Goal: Task Accomplishment & Management: Manage account settings

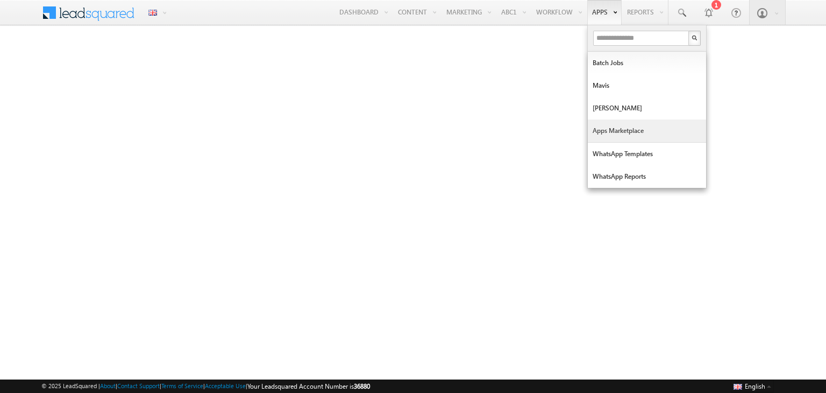
click at [637, 132] on link "Apps Marketplace" at bounding box center [647, 130] width 118 height 23
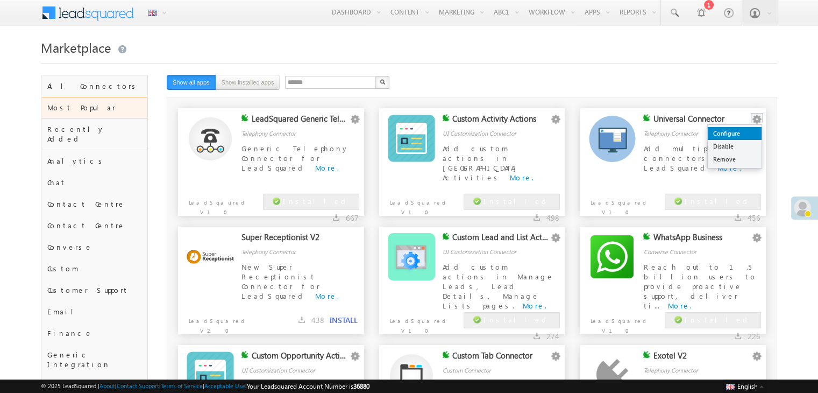
click at [751, 133] on link "Configure" at bounding box center [735, 133] width 54 height 13
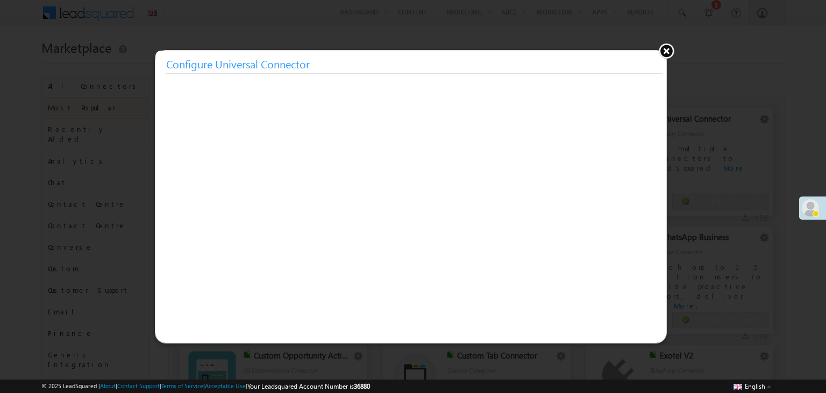
click at [665, 53] on button at bounding box center [666, 50] width 16 height 16
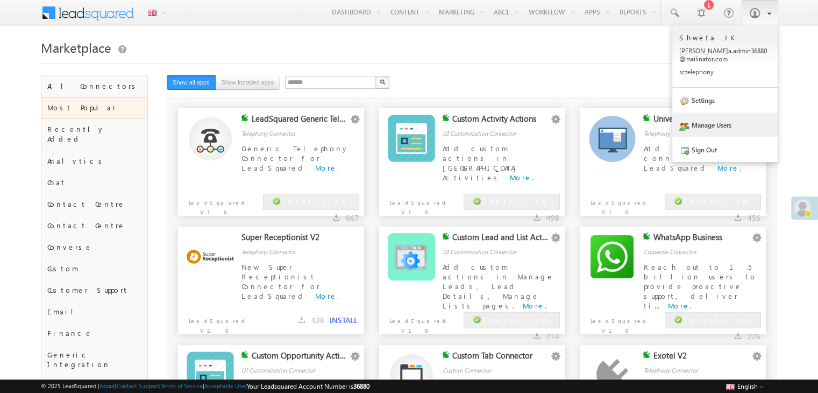
click at [703, 133] on link "Manage Users" at bounding box center [724, 124] width 105 height 25
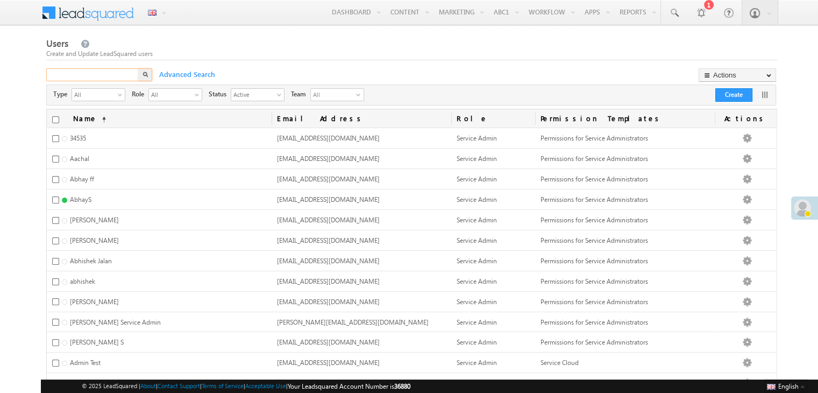
click at [121, 73] on input "text" at bounding box center [93, 74] width 94 height 13
type input "******"
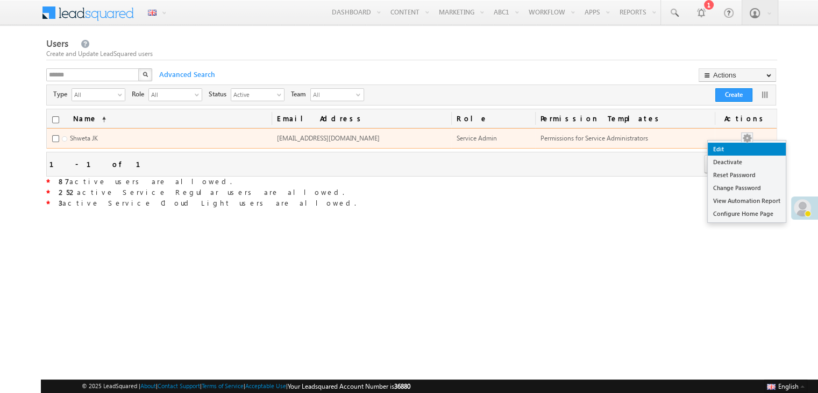
click at [747, 149] on link "Edit" at bounding box center [747, 149] width 78 height 13
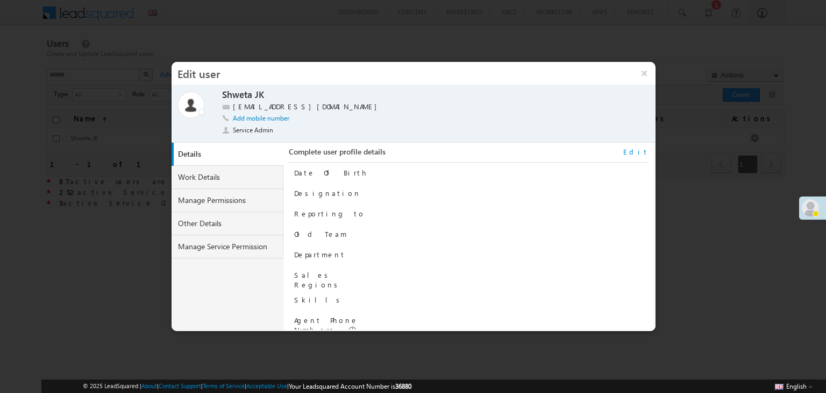
click at [640, 151] on link "Edit" at bounding box center [635, 152] width 25 height 10
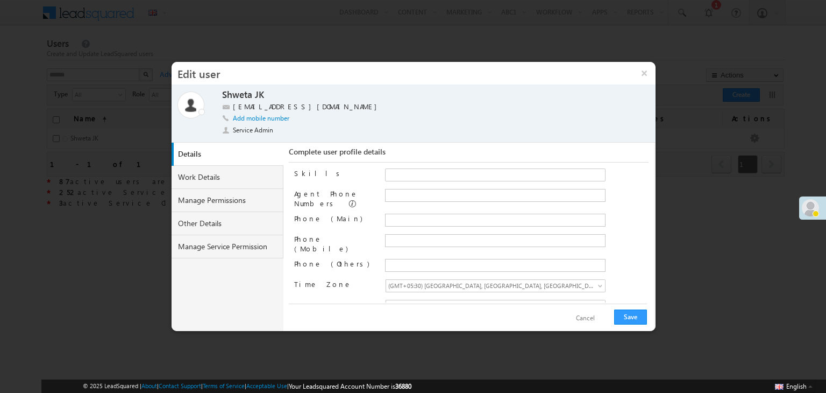
scroll to position [138, 0]
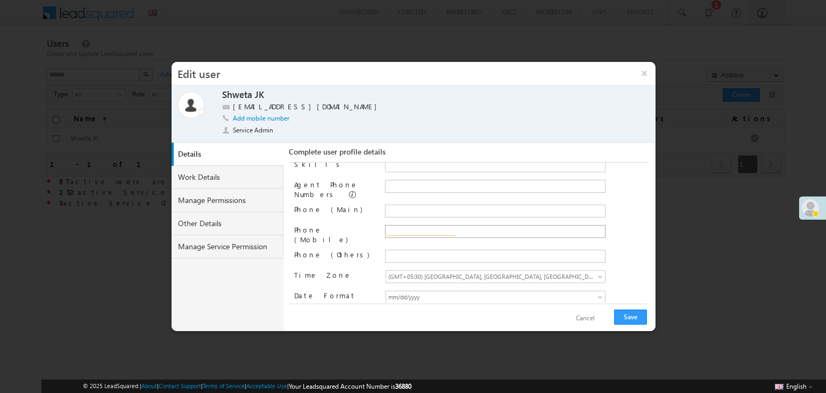
click at [423, 227] on input "text" at bounding box center [422, 231] width 70 height 9
type input "**********"
click at [426, 182] on input "text" at bounding box center [422, 186] width 70 height 9
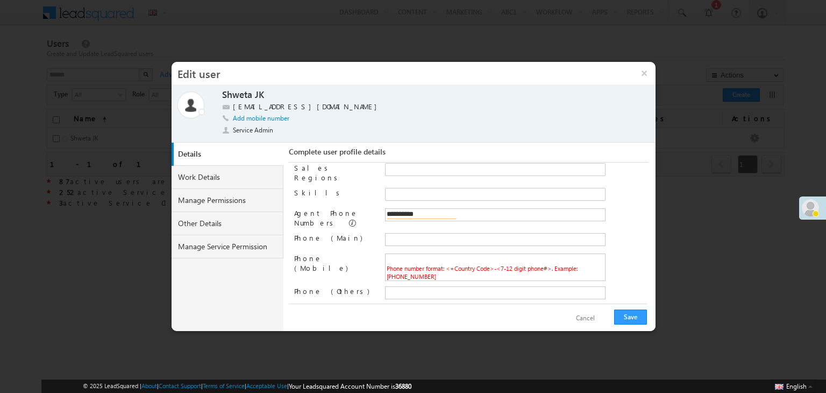
scroll to position [109, 0]
type input "**********"
click at [608, 219] on div "**********" at bounding box center [471, 218] width 355 height 19
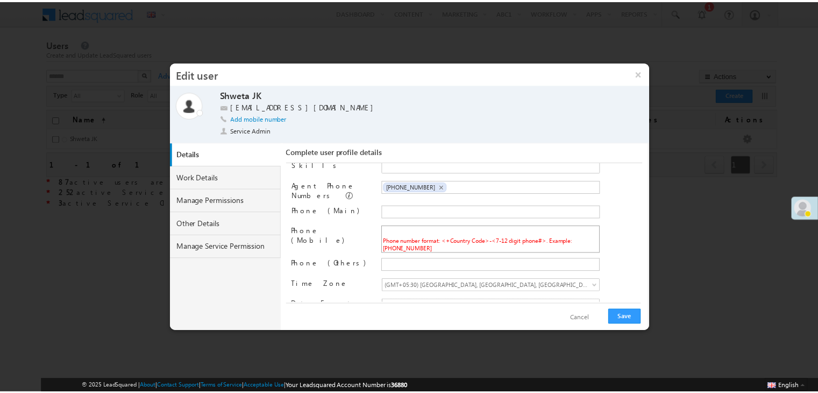
scroll to position [138, 0]
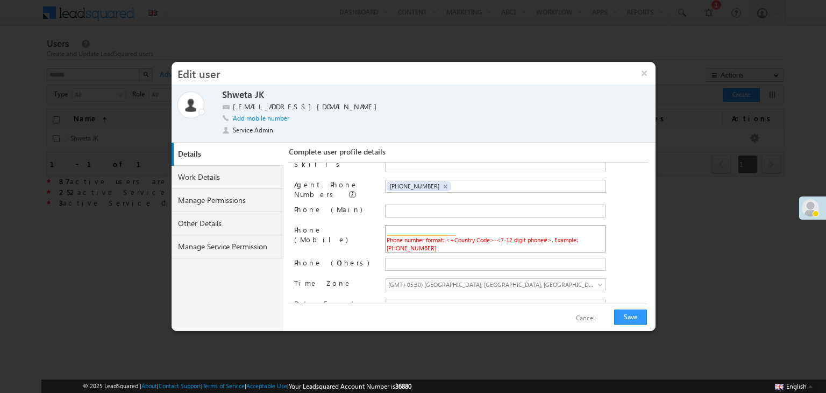
click at [409, 227] on input "text" at bounding box center [422, 231] width 70 height 9
type input "**********"
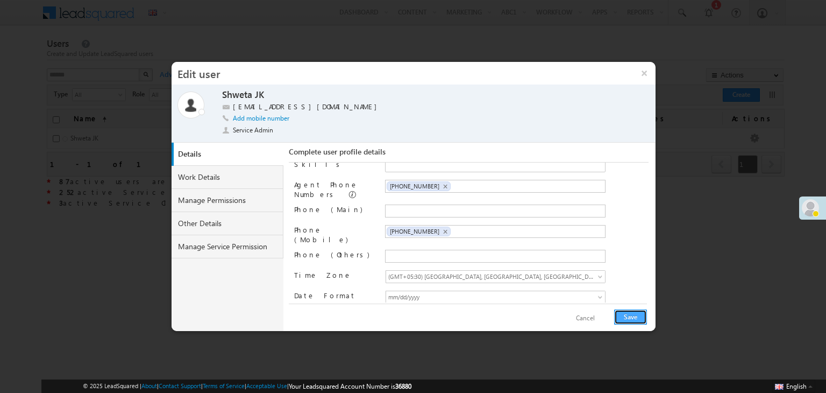
click at [641, 318] on button "Save" at bounding box center [630, 316] width 33 height 15
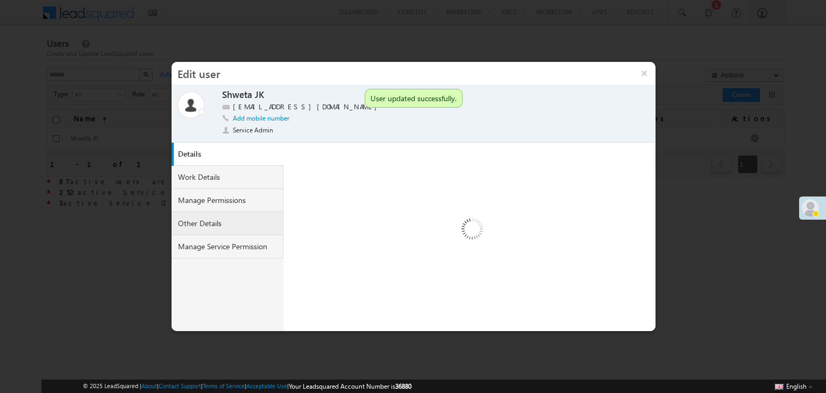
click at [209, 225] on link "Other Details" at bounding box center [228, 223] width 112 height 23
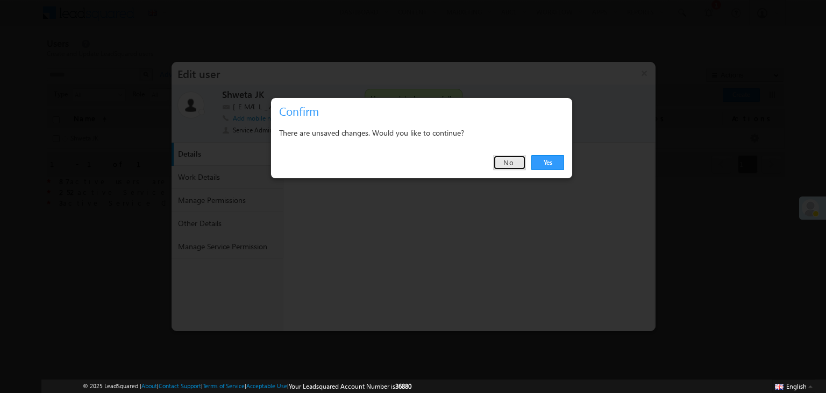
click at [509, 164] on link "No" at bounding box center [509, 162] width 33 height 15
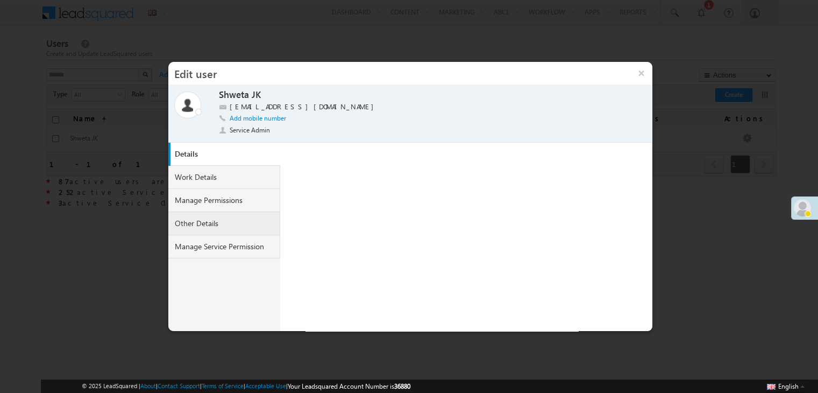
click at [215, 223] on link "Other Details" at bounding box center [224, 223] width 112 height 23
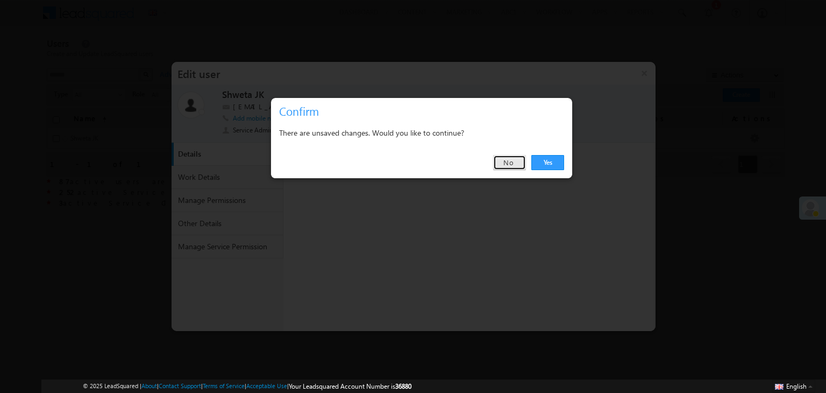
click at [505, 166] on link "No" at bounding box center [509, 162] width 33 height 15
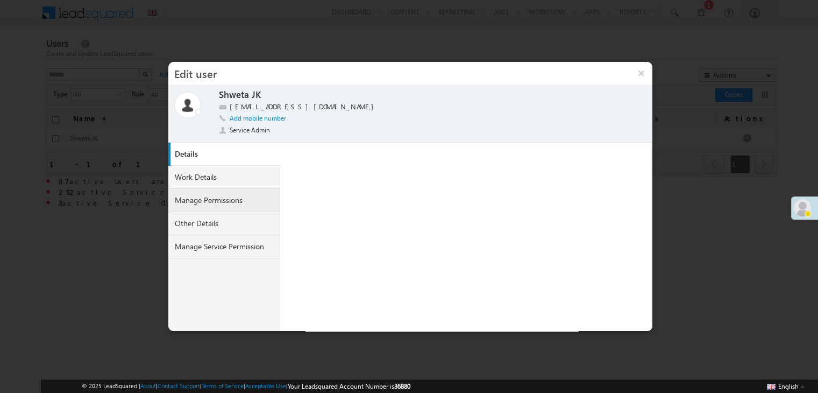
click at [216, 192] on link "Manage Permissions" at bounding box center [224, 200] width 112 height 23
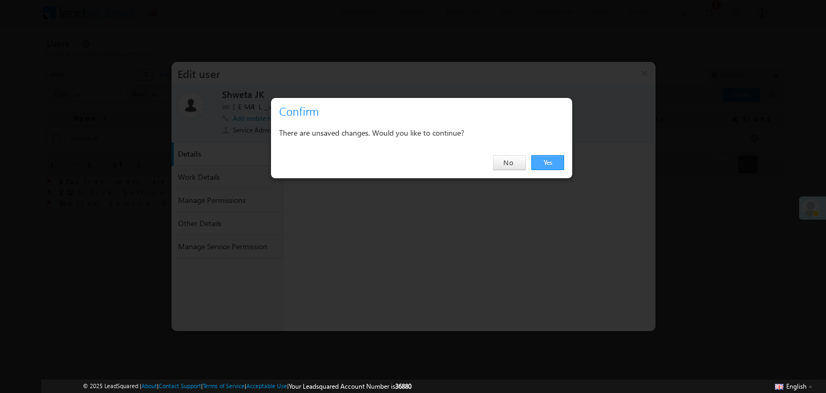
click at [550, 162] on link "Yes" at bounding box center [547, 162] width 33 height 15
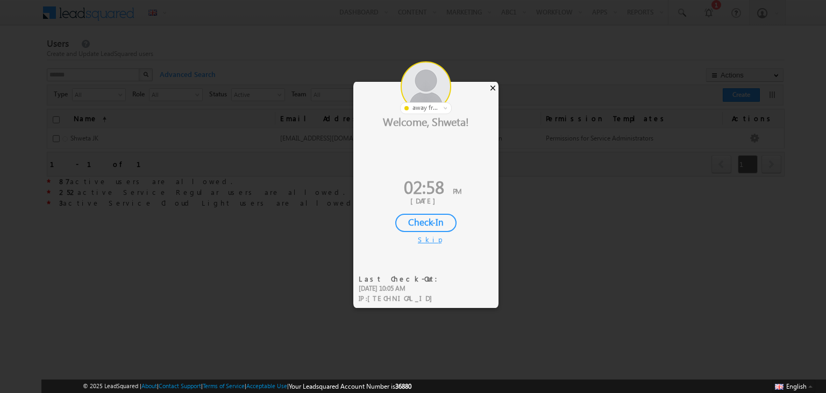
click at [492, 82] on div "×" at bounding box center [492, 88] width 11 height 12
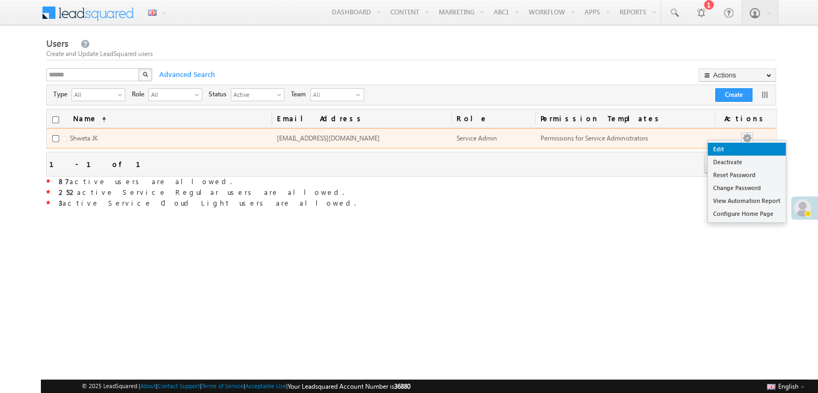
click at [747, 151] on link "Edit" at bounding box center [747, 149] width 78 height 13
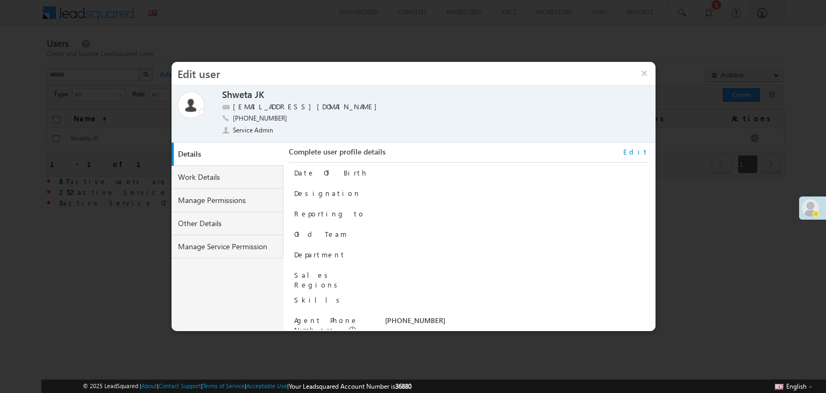
click at [642, 151] on link "Edit" at bounding box center [635, 152] width 25 height 10
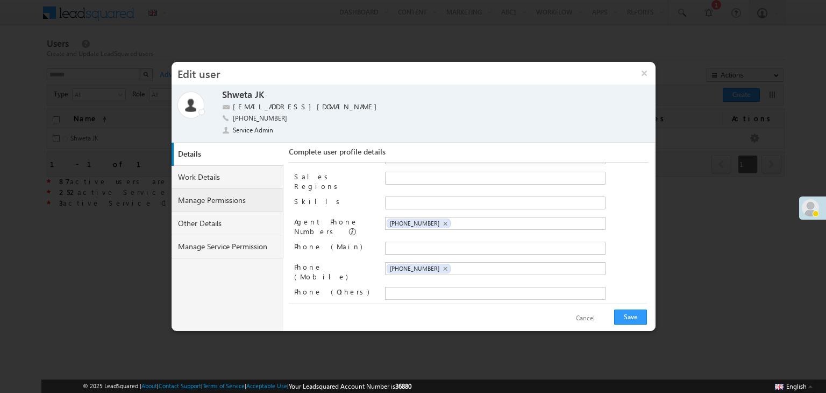
click at [203, 201] on link "Manage Permissions" at bounding box center [228, 200] width 112 height 23
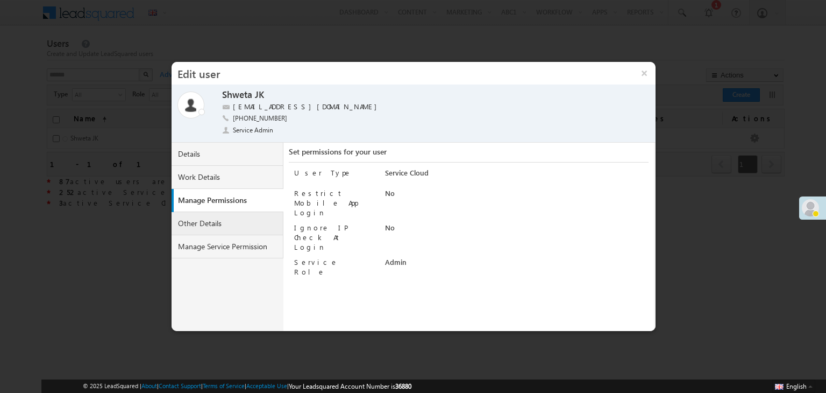
click at [210, 229] on link "Other Details" at bounding box center [228, 223] width 112 height 23
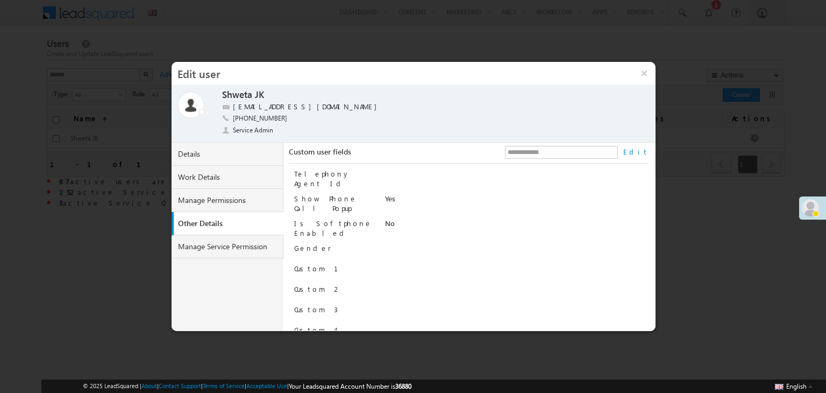
click at [639, 155] on link "Edit" at bounding box center [635, 152] width 25 height 10
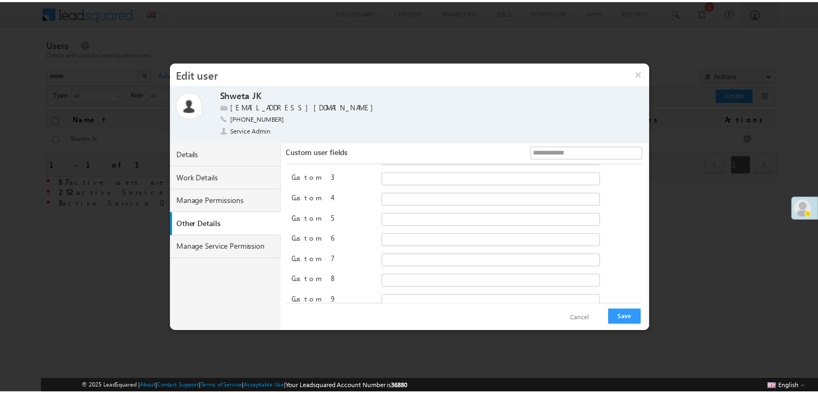
scroll to position [151, 0]
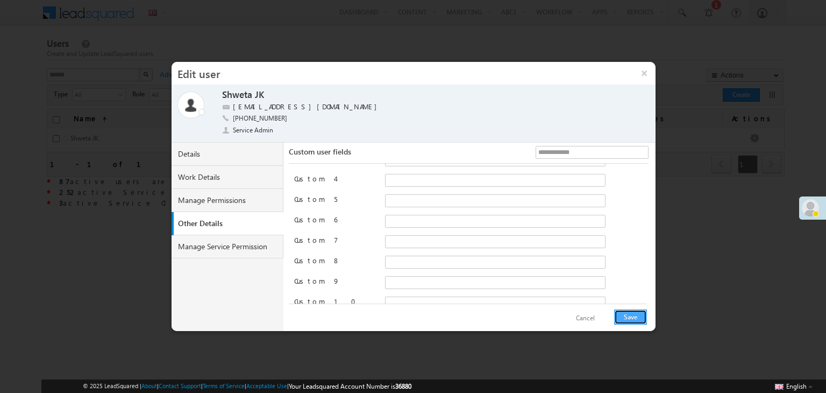
click at [634, 321] on button "Save" at bounding box center [630, 316] width 33 height 15
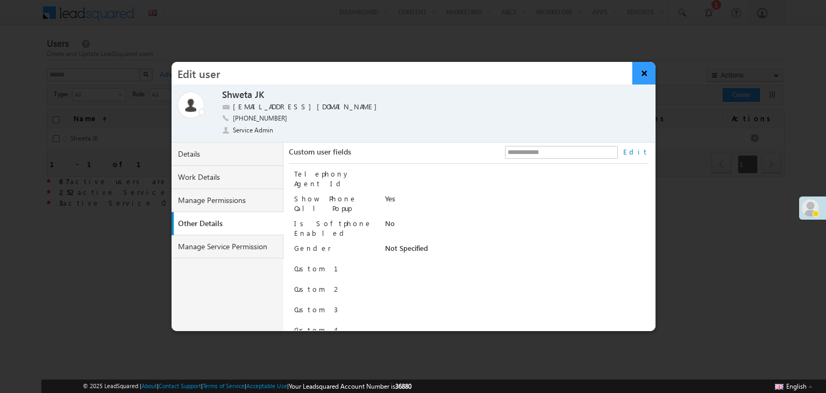
click at [641, 78] on button "×" at bounding box center [644, 73] width 23 height 23
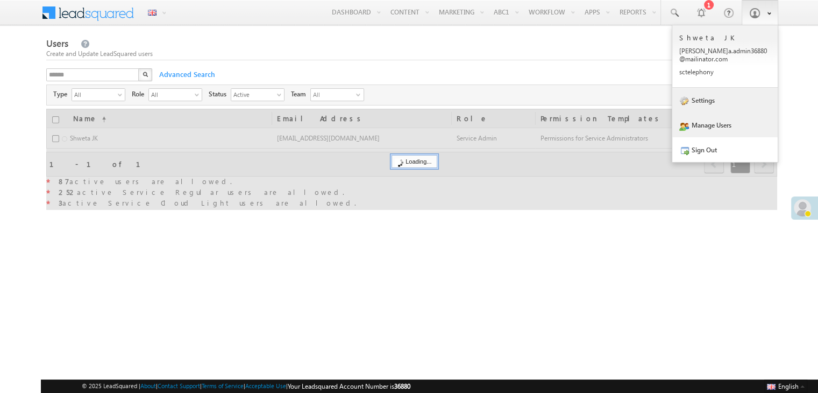
click at [699, 107] on link "Settings" at bounding box center [724, 100] width 105 height 25
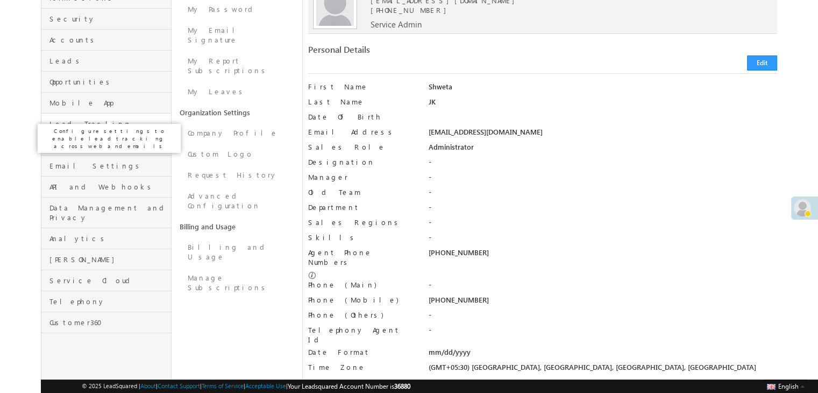
scroll to position [123, 0]
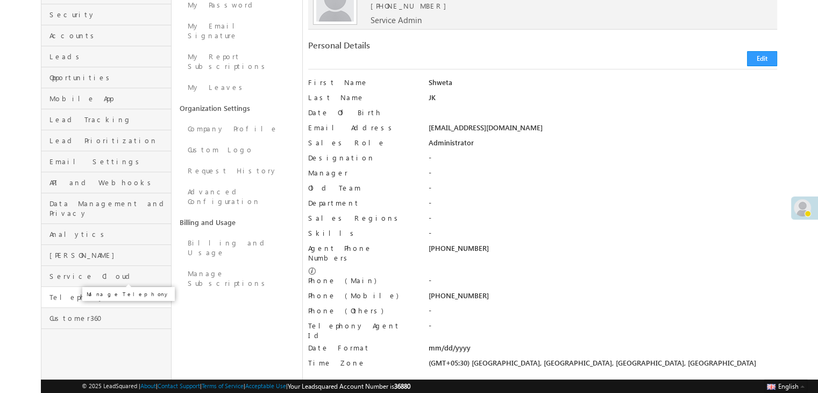
click at [84, 292] on span "Telephony" at bounding box center [108, 297] width 119 height 10
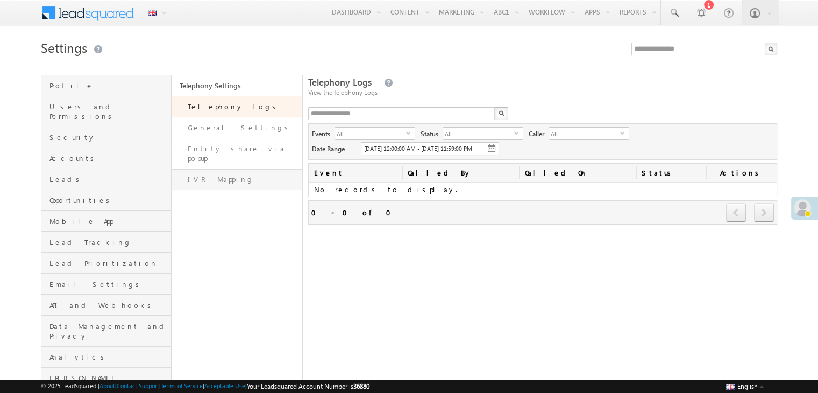
click at [235, 174] on link "IVR Mapping" at bounding box center [237, 179] width 130 height 21
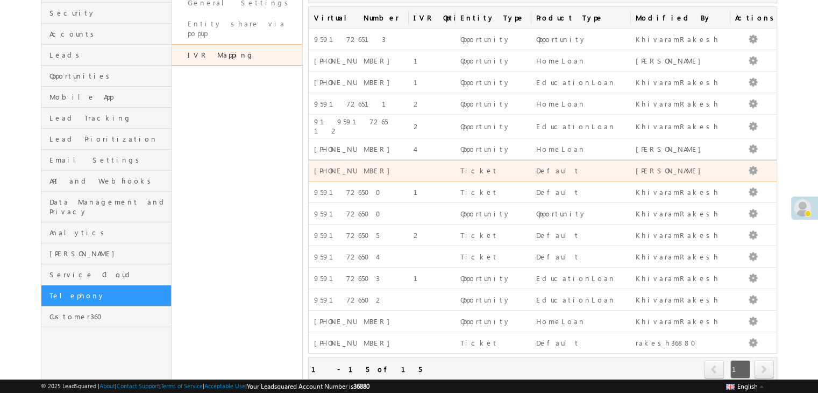
scroll to position [153, 0]
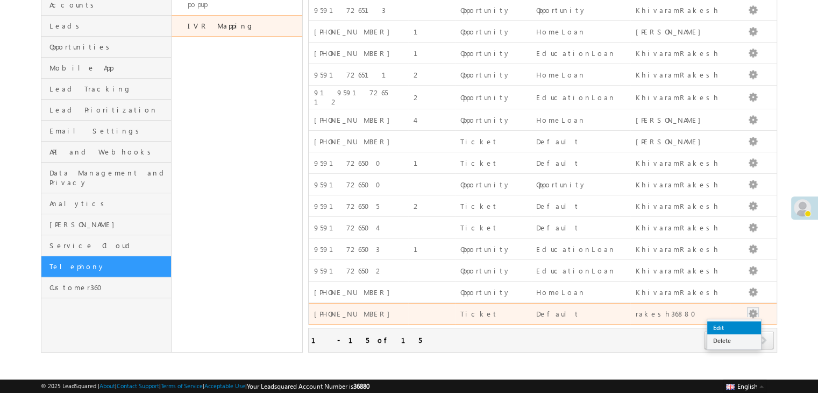
click at [744, 321] on link "Edit" at bounding box center [734, 327] width 54 height 13
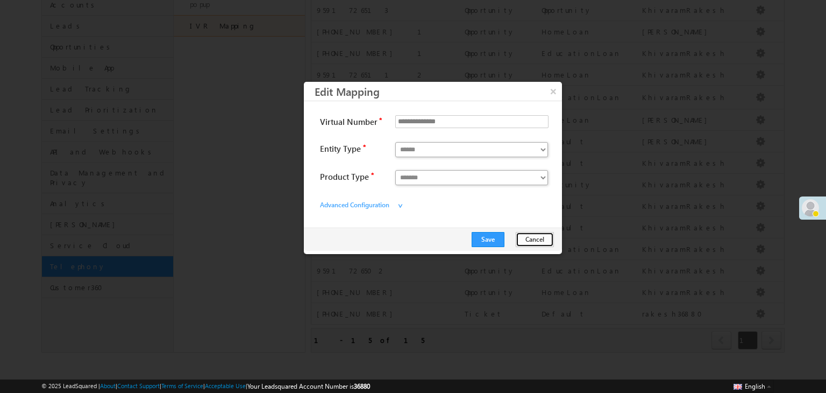
click at [533, 235] on button "Cancel" at bounding box center [535, 239] width 38 height 15
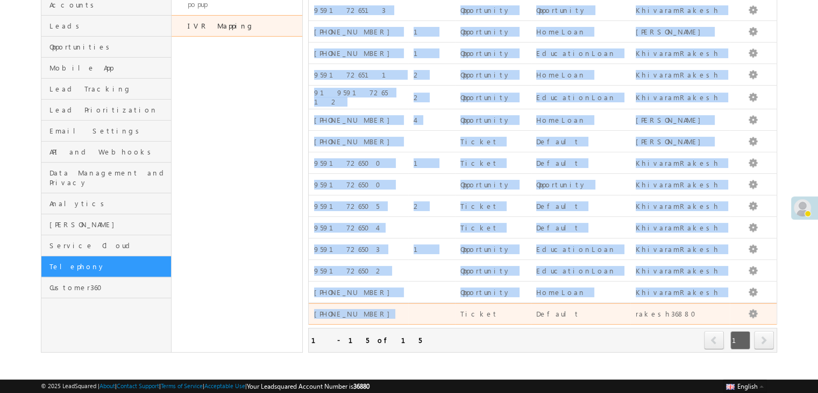
drag, startPoint x: 384, startPoint y: 317, endPoint x: 307, endPoint y: 321, distance: 77.0
click at [307, 321] on div "Profile Users and Permissions Security Accounts Leads Opportunities Mobile App …" at bounding box center [409, 136] width 736 height 431
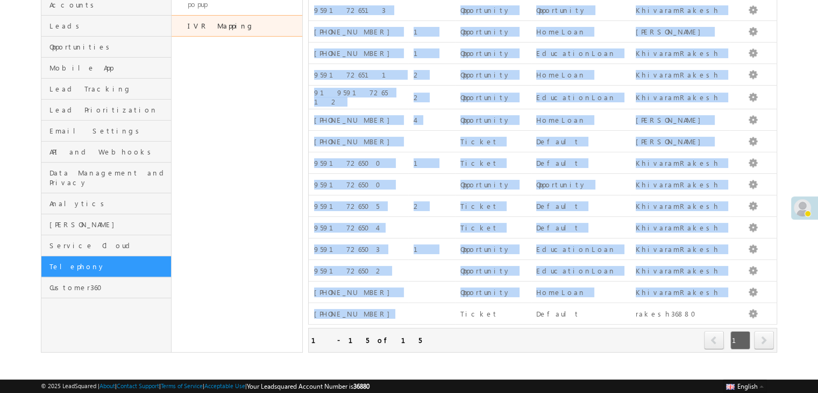
click at [307, 321] on div "Profile Users and Permissions Security Accounts Leads Opportunities Mobile App …" at bounding box center [409, 136] width 736 height 431
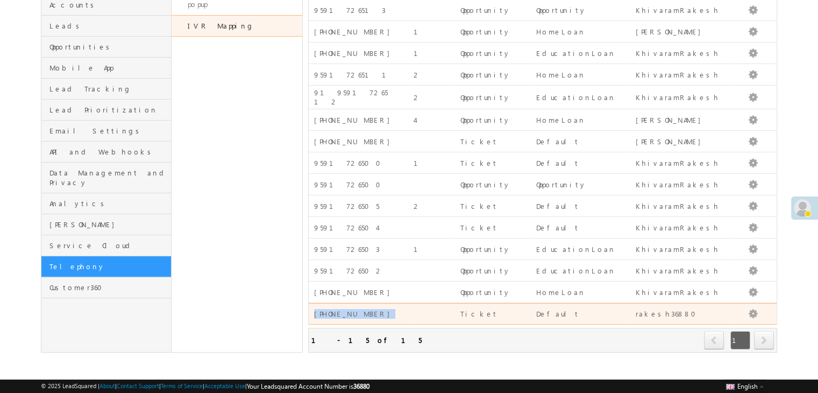
drag, startPoint x: 379, startPoint y: 308, endPoint x: 313, endPoint y: 315, distance: 67.0
click at [313, 315] on td "+91-8045217742" at bounding box center [359, 314] width 100 height 22
copy div "+91-8045217742"
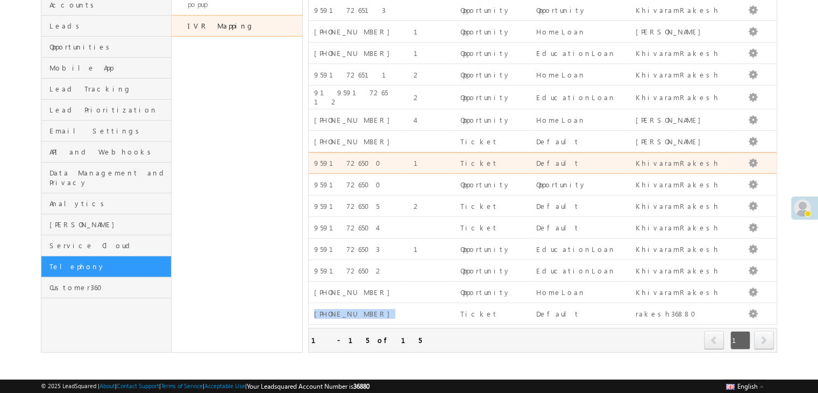
scroll to position [0, 0]
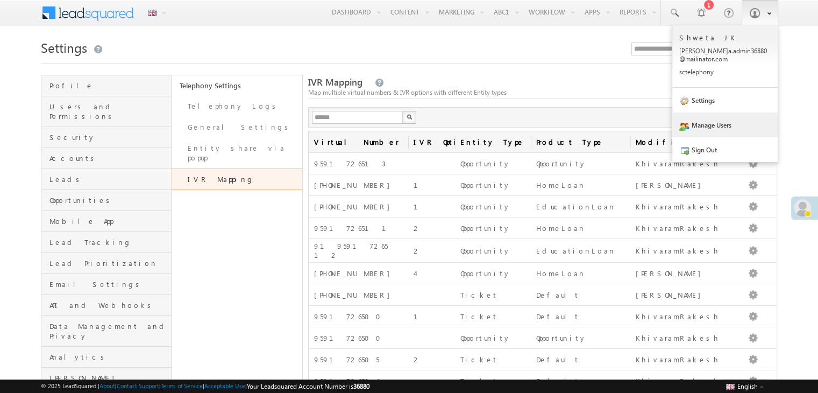
click at [716, 122] on link "Manage Users" at bounding box center [724, 124] width 105 height 25
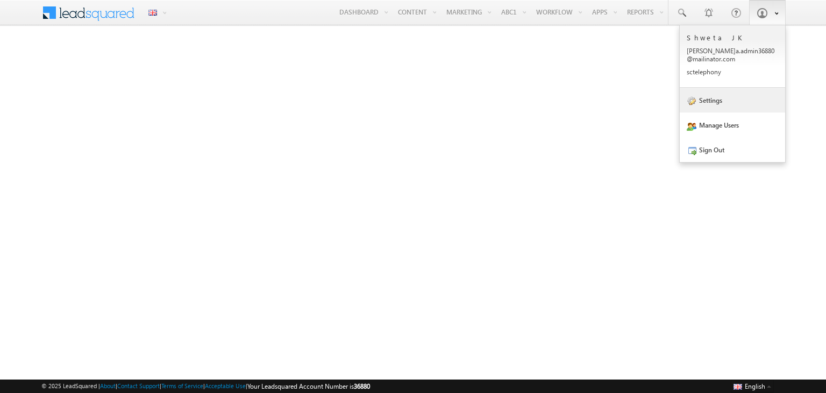
click at [733, 91] on link "Settings" at bounding box center [732, 100] width 105 height 25
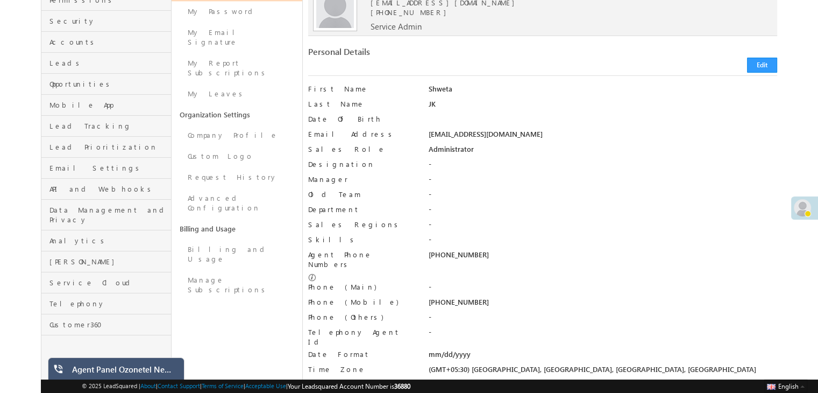
scroll to position [104, 0]
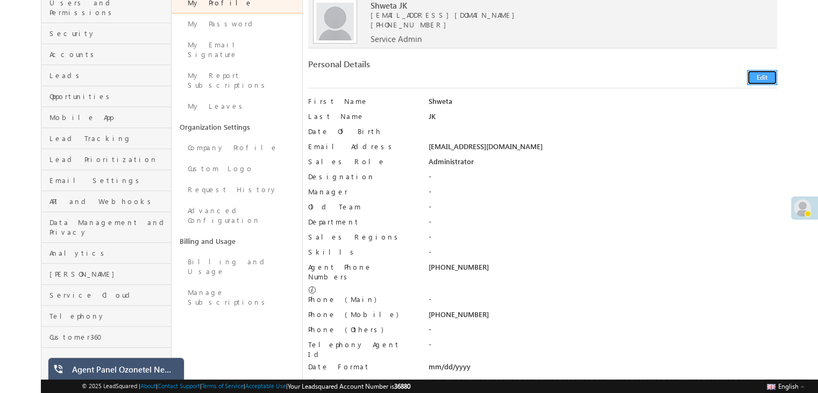
click at [760, 74] on button "Edit" at bounding box center [762, 77] width 30 height 15
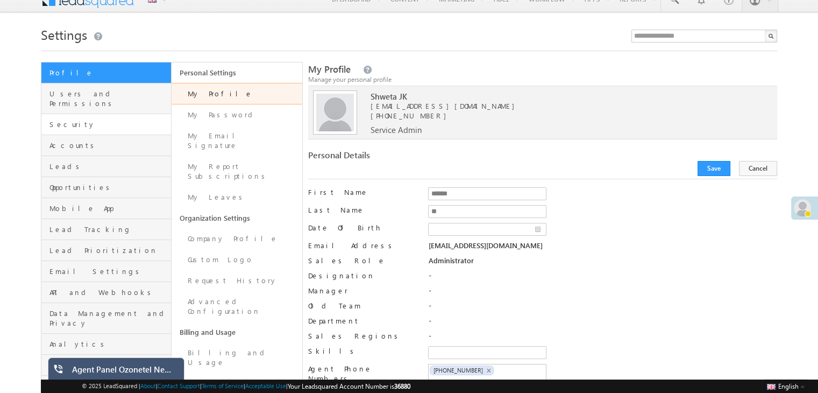
scroll to position [0, 0]
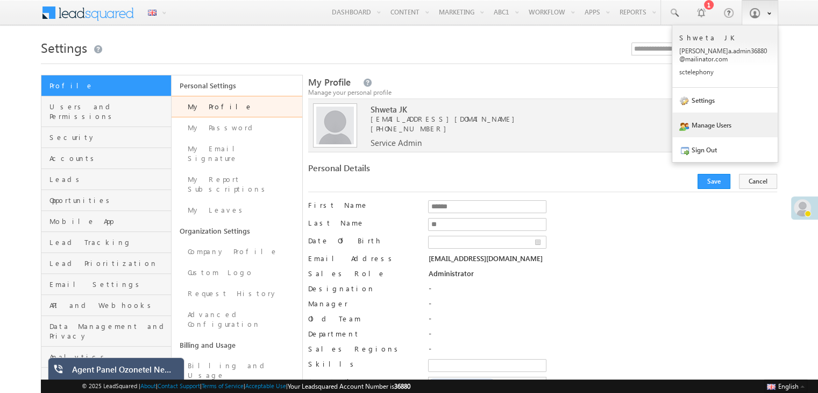
click at [738, 119] on link "Manage Users" at bounding box center [724, 124] width 105 height 25
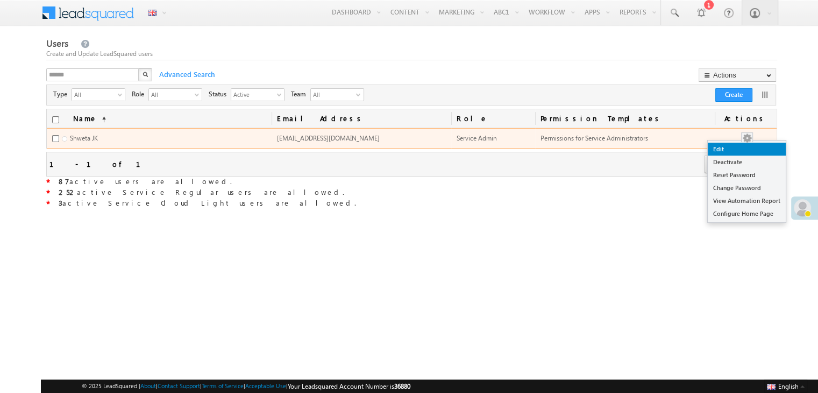
click at [736, 149] on link "Edit" at bounding box center [747, 149] width 78 height 13
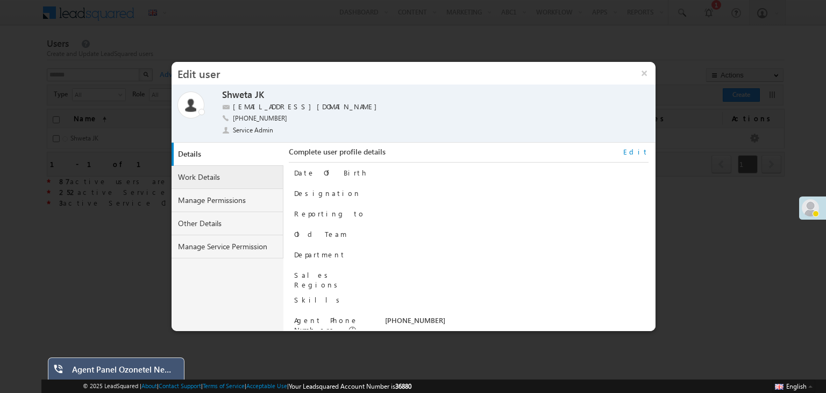
click at [244, 173] on link "Work Details" at bounding box center [228, 177] width 112 height 23
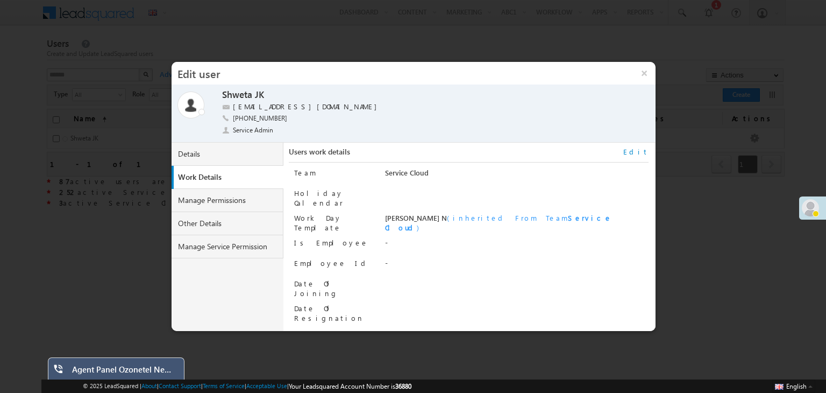
click at [641, 154] on link "Edit" at bounding box center [635, 152] width 25 height 10
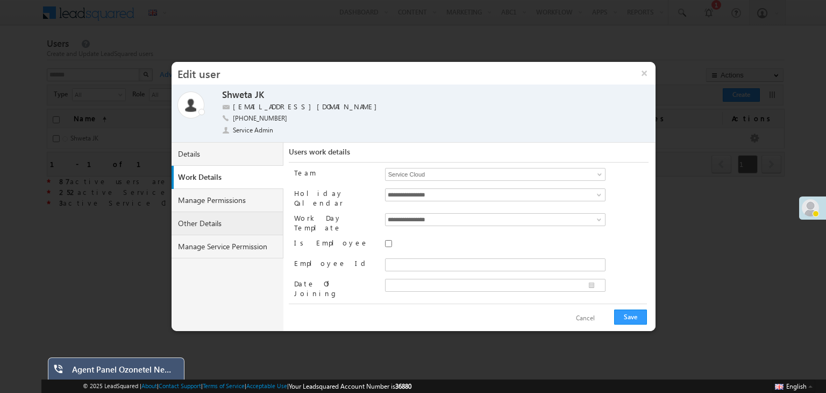
click at [231, 229] on link "Other Details" at bounding box center [228, 223] width 112 height 23
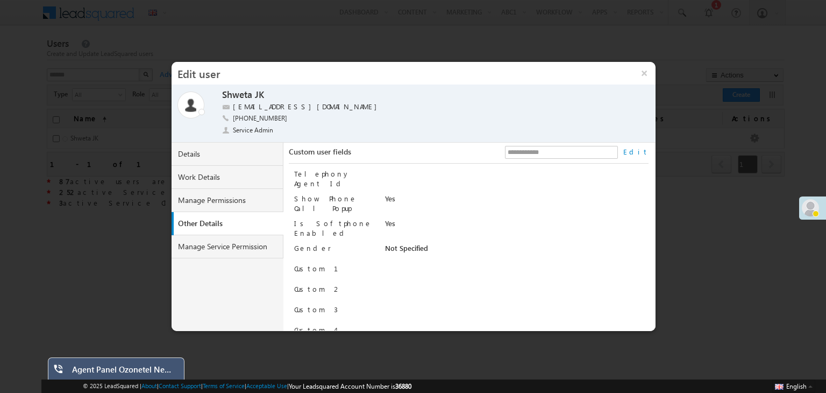
click at [644, 151] on link "Edit" at bounding box center [635, 152] width 25 height 10
click at [589, 319] on button "Cancel" at bounding box center [585, 318] width 40 height 16
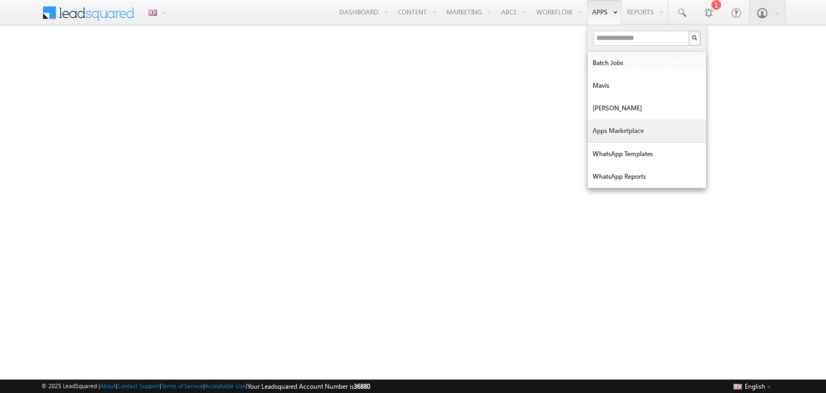
click at [639, 126] on link "Apps Marketplace" at bounding box center [647, 130] width 118 height 23
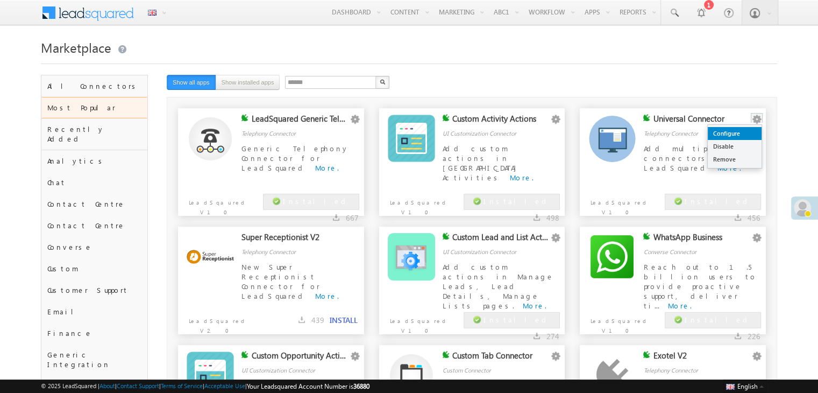
click at [741, 134] on link "Configure" at bounding box center [735, 133] width 54 height 13
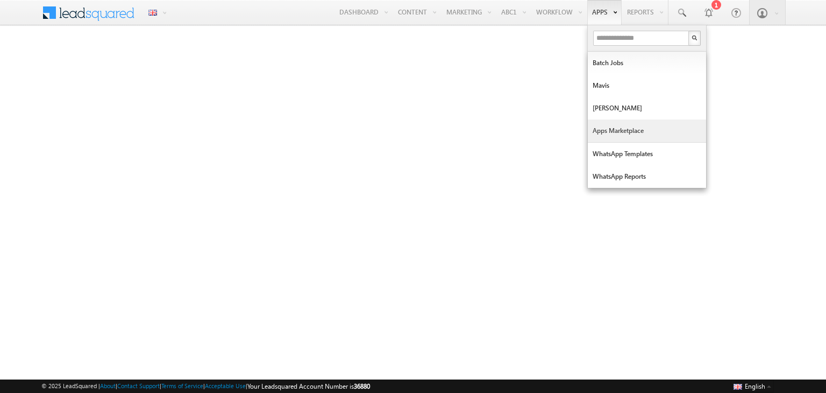
click at [650, 134] on link "Apps Marketplace" at bounding box center [647, 130] width 118 height 23
